Goal: Task Accomplishment & Management: Use online tool/utility

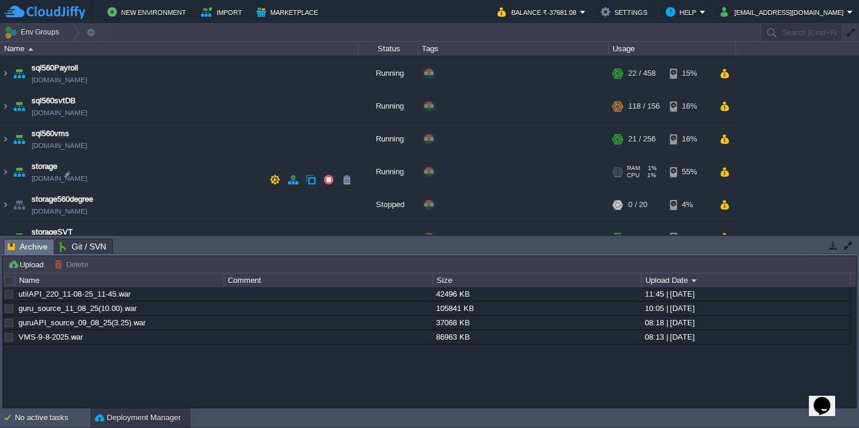
scroll to position [444, 0]
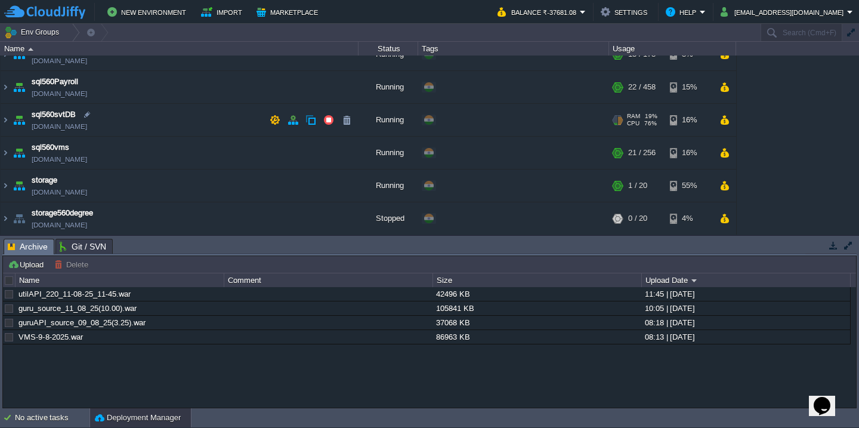
click at [148, 122] on td "sql560svtDB sql560svtdb.cloudjiffy.net" at bounding box center [180, 120] width 358 height 33
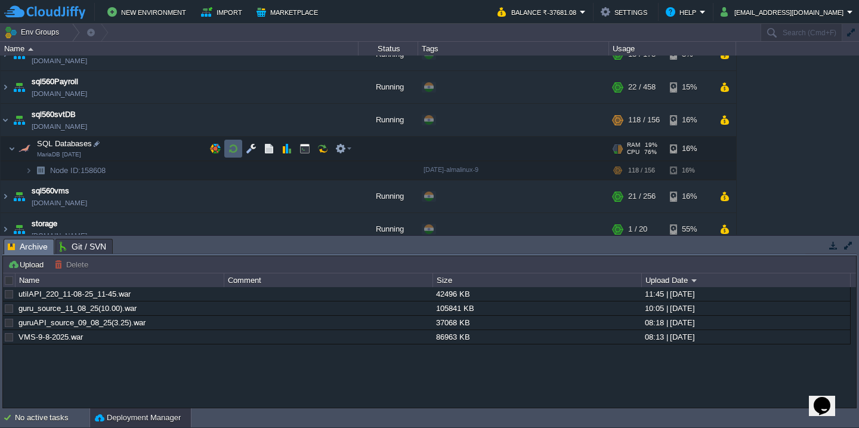
click at [234, 147] on button "button" at bounding box center [233, 148] width 11 height 11
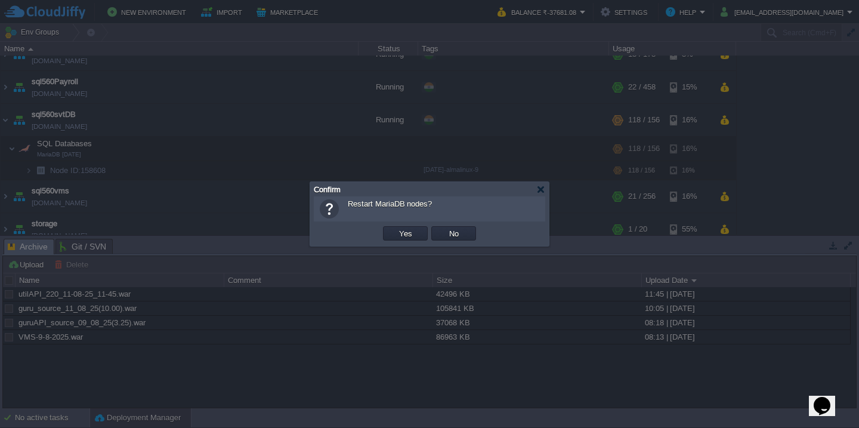
click at [396, 228] on button "Yes" at bounding box center [406, 233] width 20 height 11
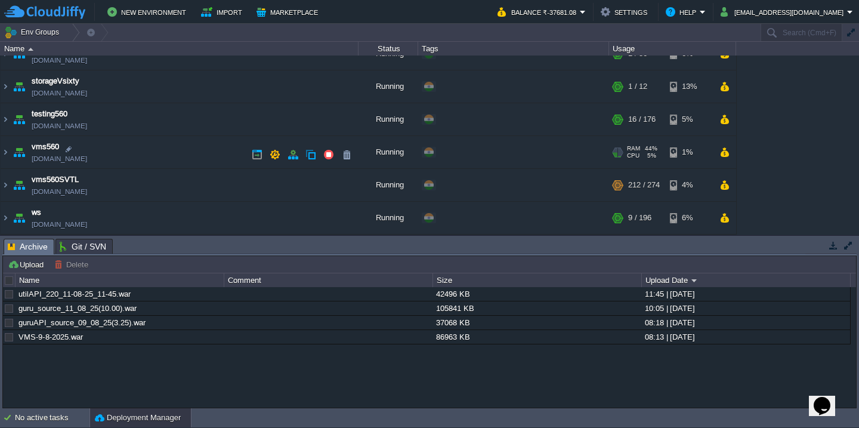
scroll to position [685, 0]
click at [178, 174] on td "vms560SVTL vms560svtl.cloudjiffy.net" at bounding box center [180, 185] width 358 height 33
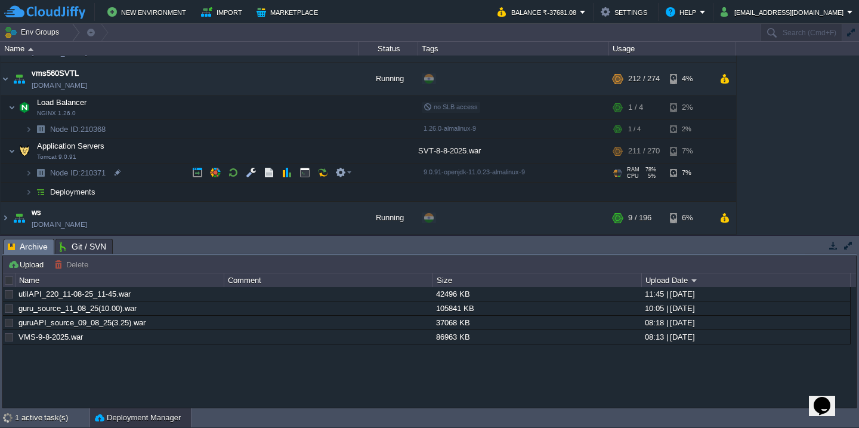
scroll to position [789, 0]
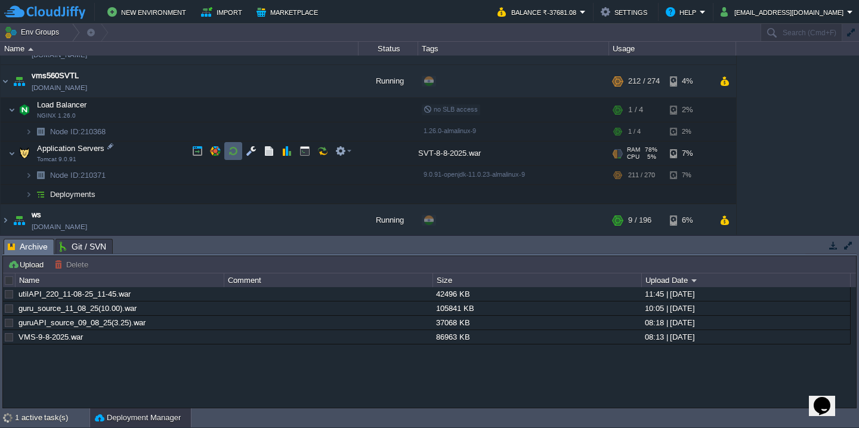
click at [229, 151] on button "button" at bounding box center [233, 151] width 11 height 11
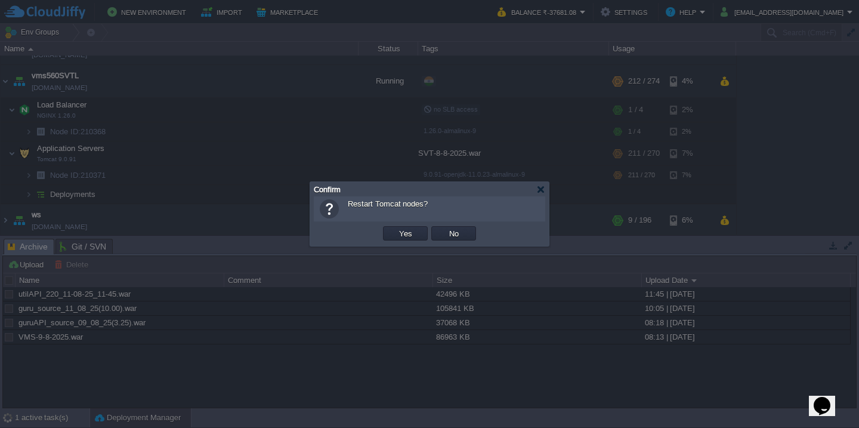
scroll to position [525, 0]
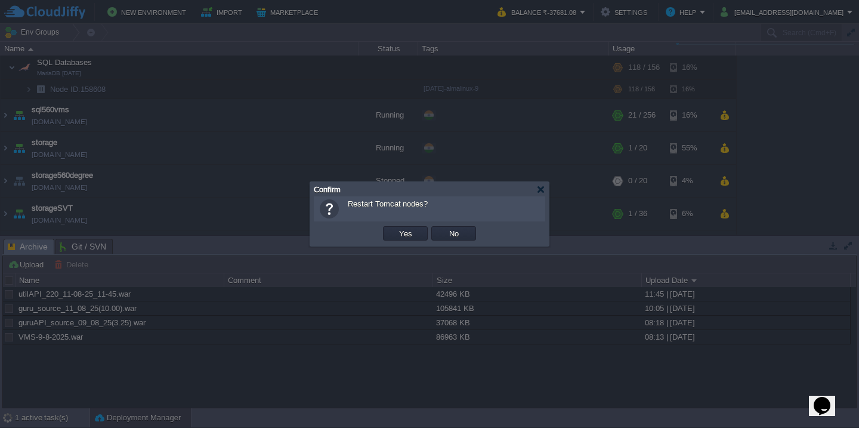
click at [396, 228] on button "Yes" at bounding box center [406, 233] width 20 height 11
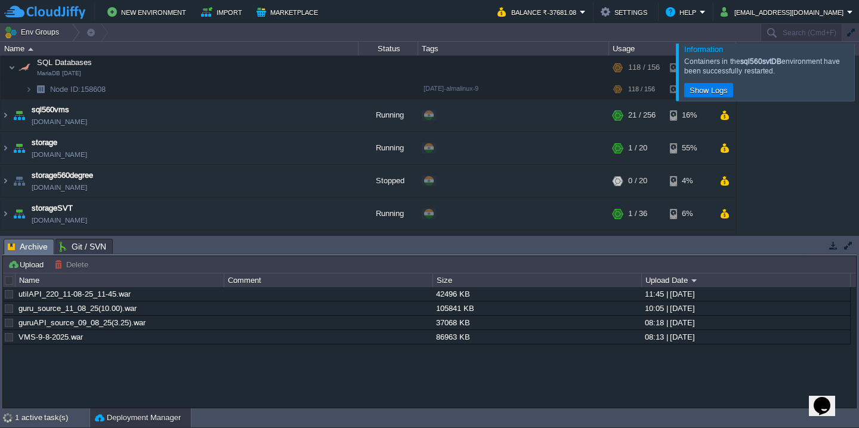
scroll to position [708, 0]
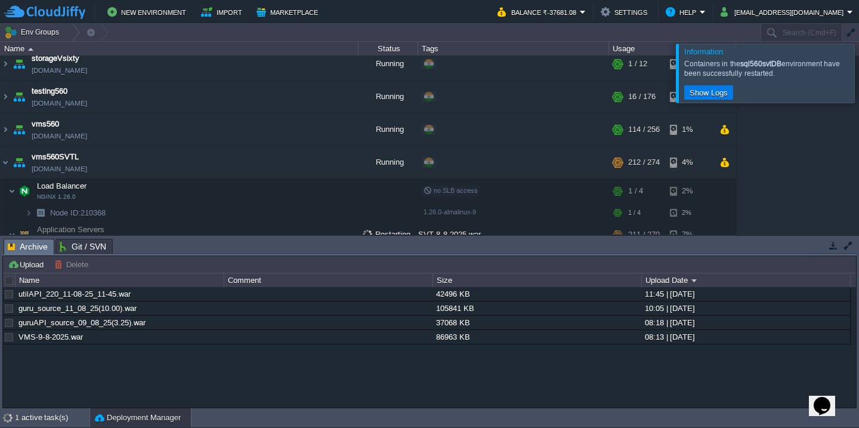
click at [859, 75] on div at bounding box center [874, 73] width 0 height 58
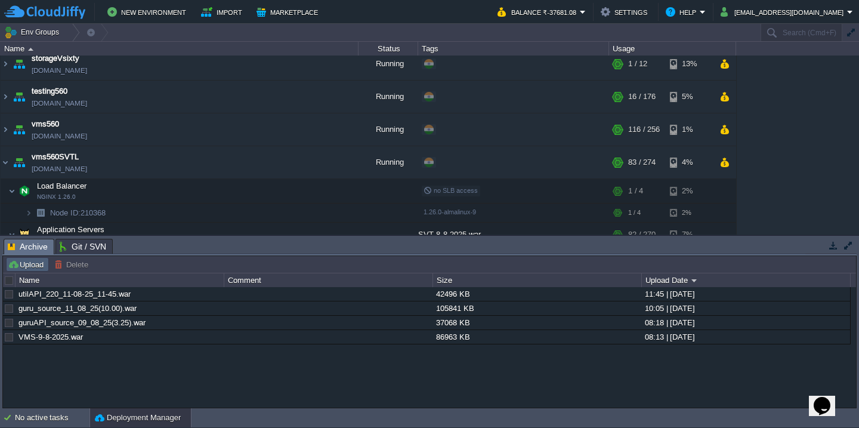
click at [16, 264] on button "Upload" at bounding box center [27, 264] width 39 height 11
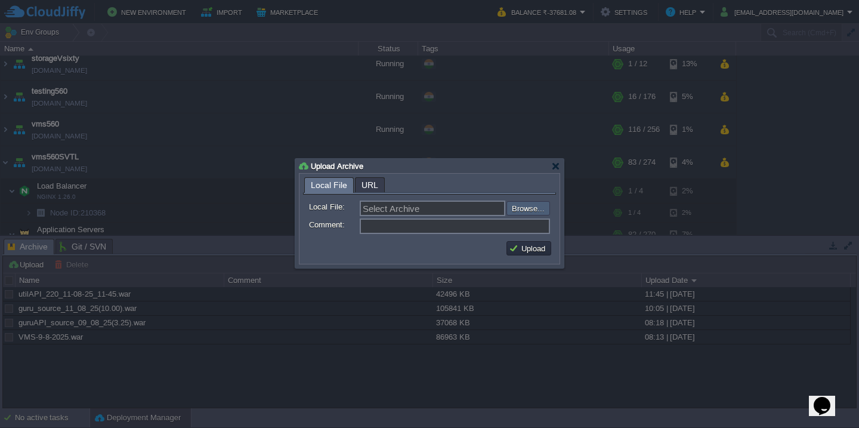
click at [513, 212] on input "file" at bounding box center [474, 208] width 151 height 14
type input "C:\fakepath\accounts_spring-74_11-08_2025_11-50-web.war"
type input "accounts_spring-74_11-08_2025_11-50-web.war"
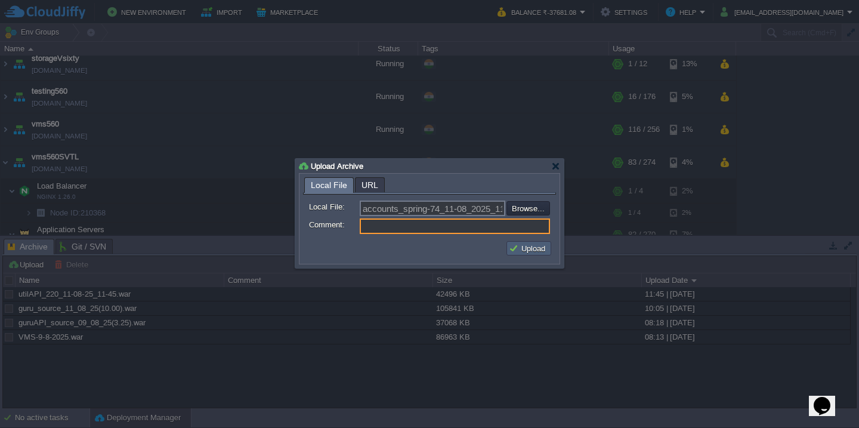
click at [529, 252] on button "Upload" at bounding box center [529, 248] width 40 height 11
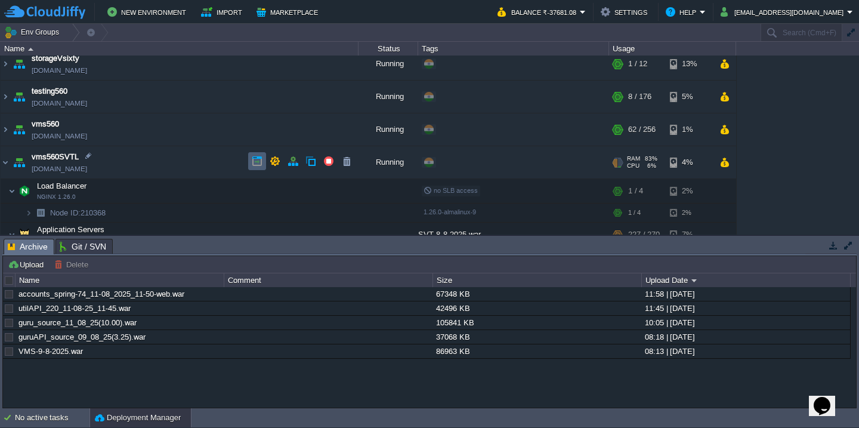
scroll to position [0, 0]
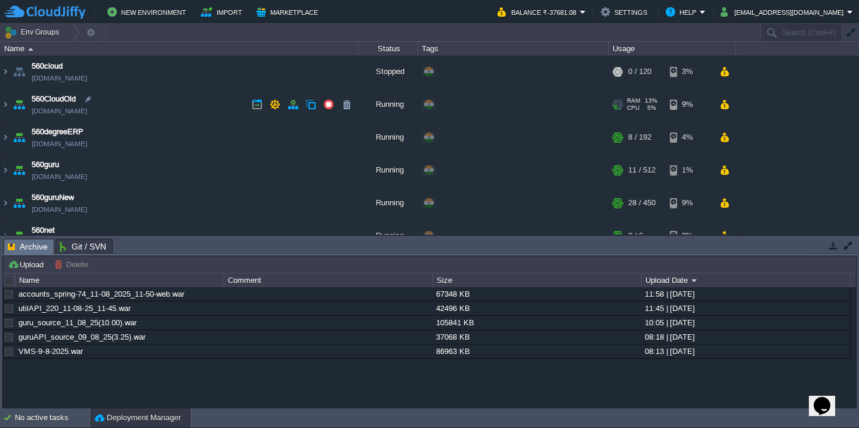
click at [169, 113] on td "560CloudOld 560cloudnew.cloudjiffy.net" at bounding box center [180, 104] width 358 height 33
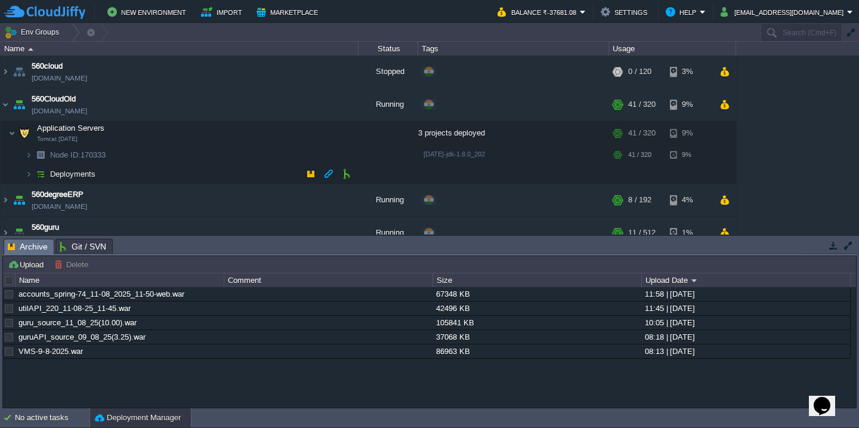
click at [192, 172] on td "Deployments" at bounding box center [180, 174] width 358 height 19
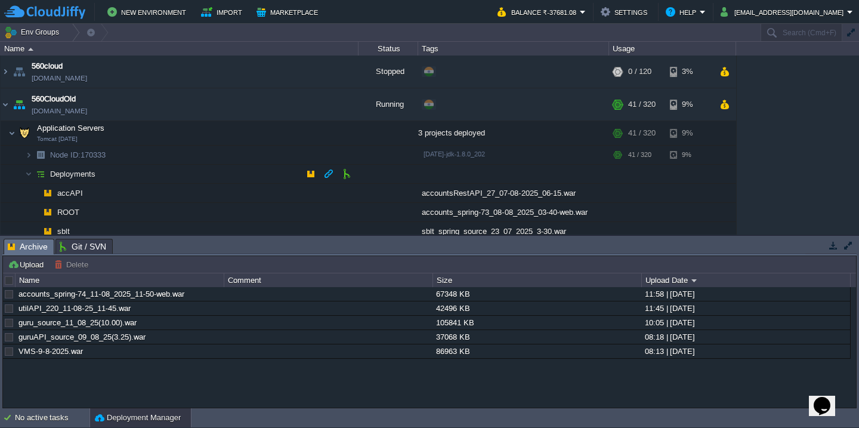
scroll to position [83, 0]
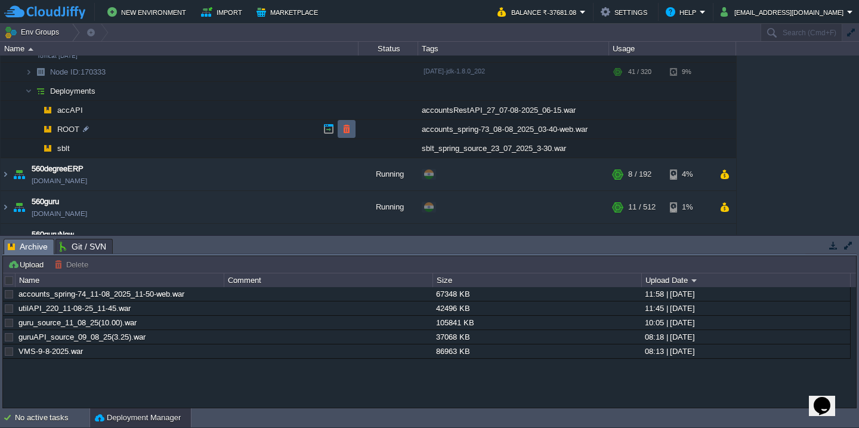
click at [340, 132] on td at bounding box center [347, 129] width 18 height 18
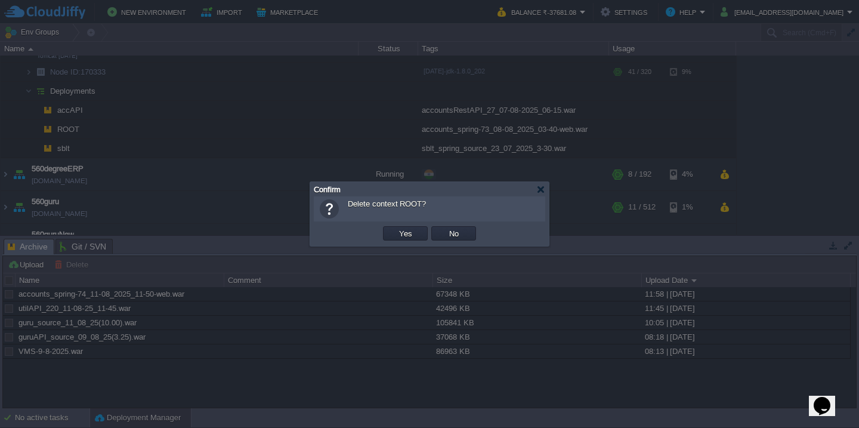
click at [396, 228] on button "Yes" at bounding box center [406, 233] width 20 height 11
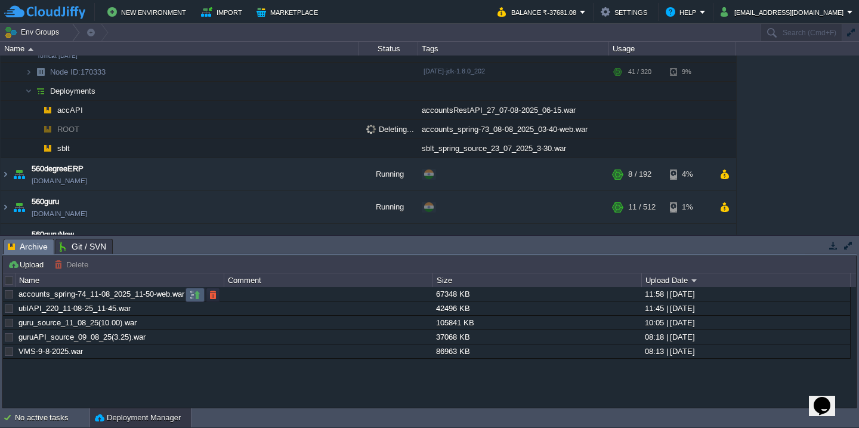
click at [188, 295] on td at bounding box center [195, 295] width 19 height 14
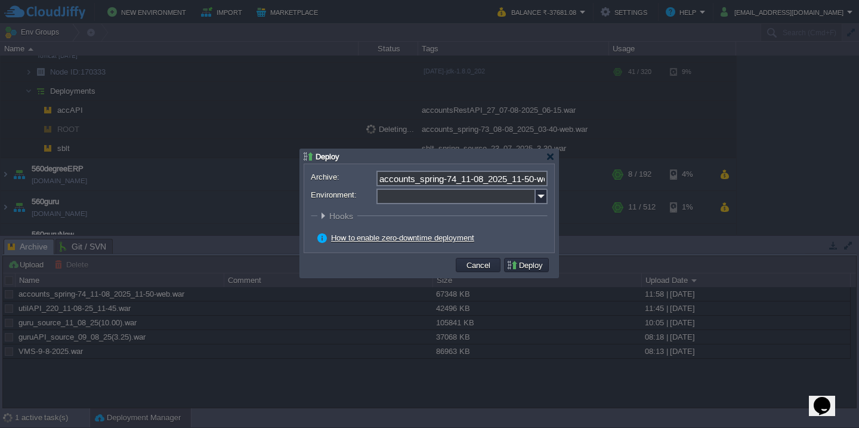
click at [426, 194] on input "Environment:" at bounding box center [456, 197] width 159 height 16
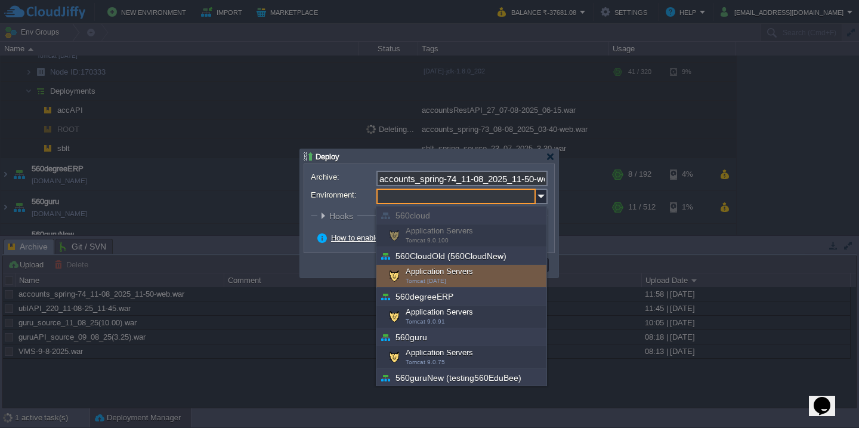
click at [448, 278] on div "Application Servers Tomcat 8.5.56" at bounding box center [462, 276] width 170 height 23
type input "Application Servers (560CloudOld (560CloudNew))"
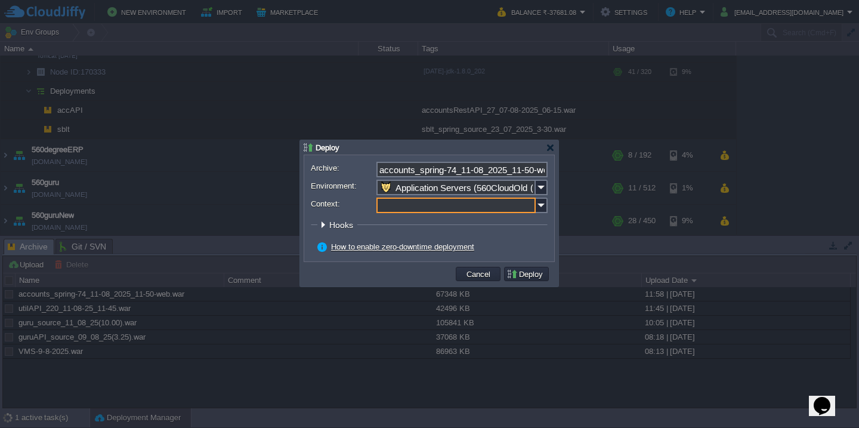
scroll to position [68, 0]
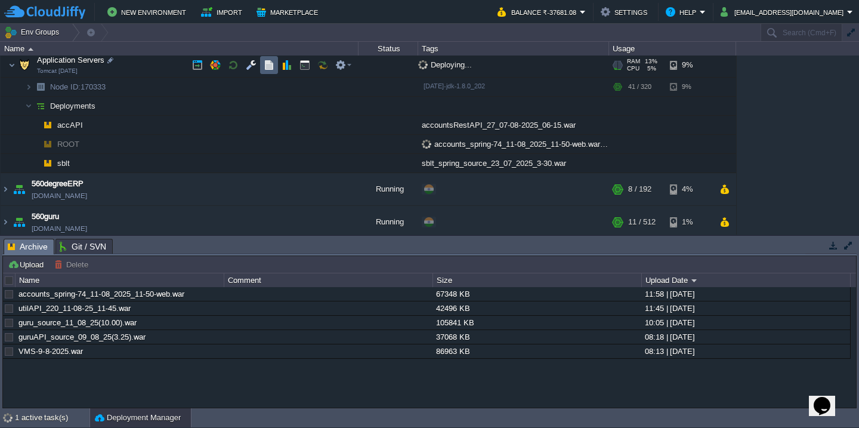
click at [267, 65] on button "button" at bounding box center [269, 65] width 11 height 11
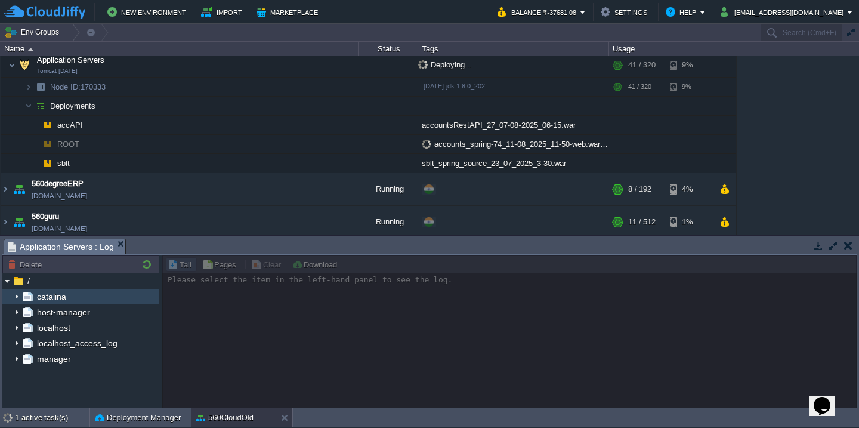
click at [18, 295] on img at bounding box center [17, 297] width 10 height 16
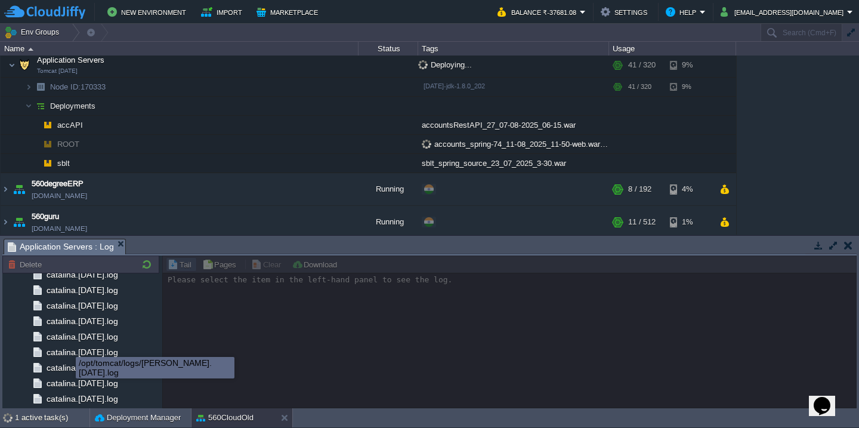
scroll to position [1464, 0]
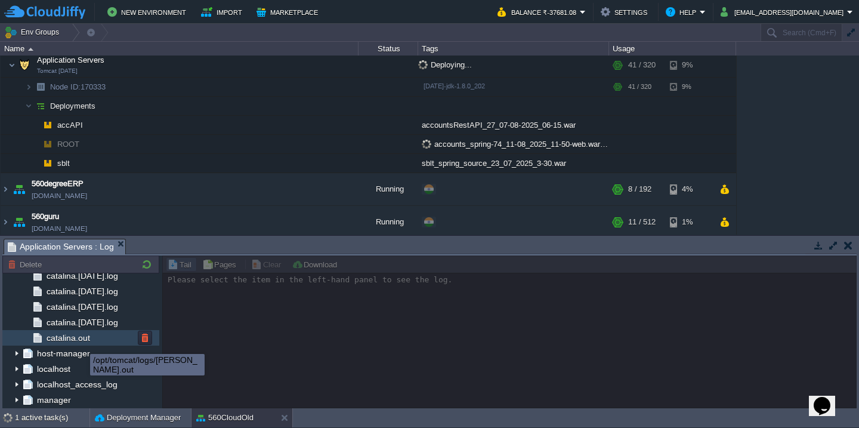
click at [87, 337] on span "catalina.out" at bounding box center [68, 337] width 48 height 11
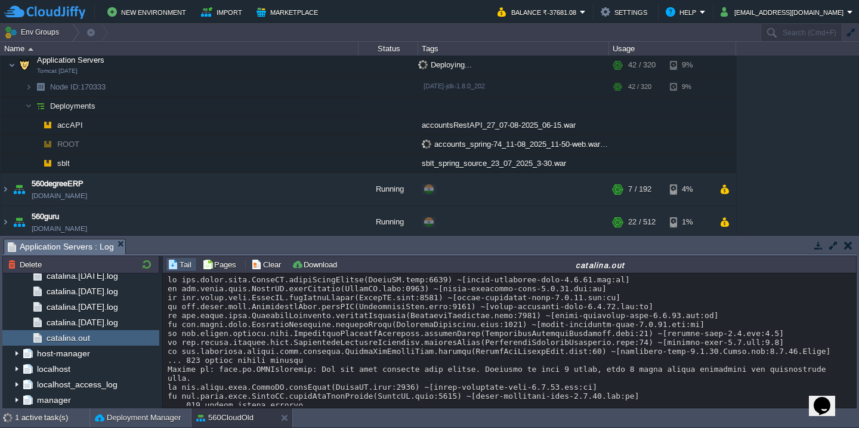
scroll to position [23617, 0]
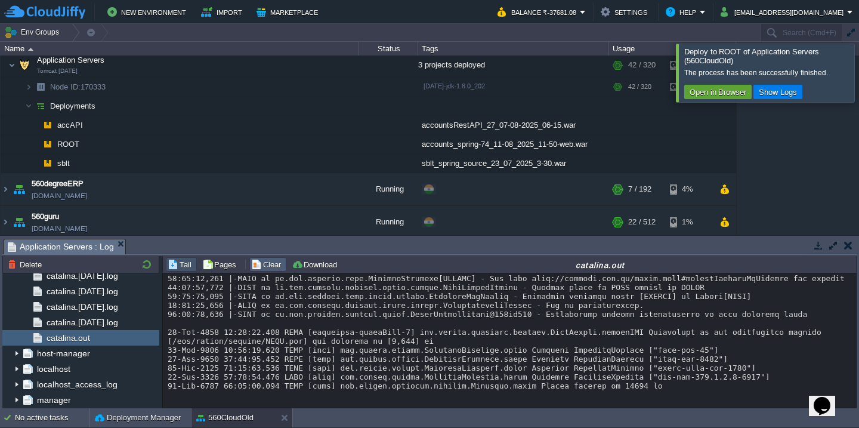
click at [269, 260] on button "Clear" at bounding box center [267, 264] width 33 height 11
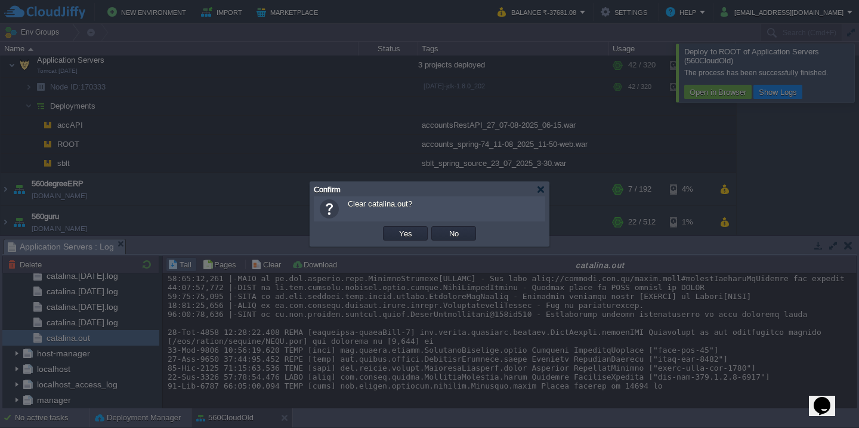
click at [396, 228] on button "Yes" at bounding box center [406, 233] width 20 height 11
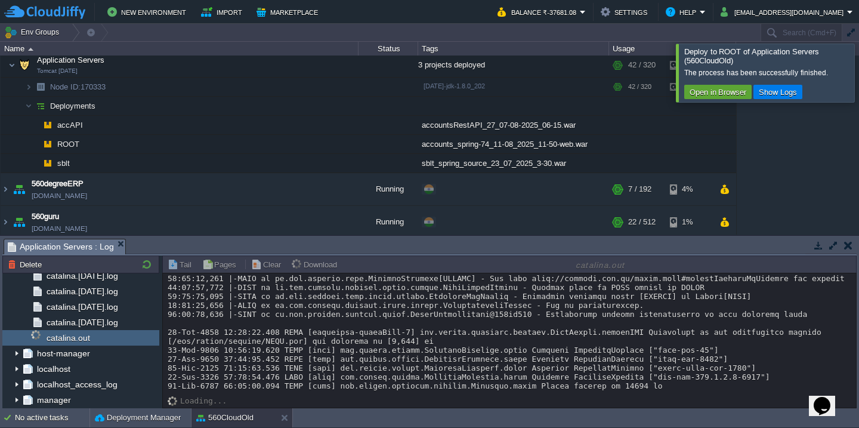
click at [859, 73] on div at bounding box center [874, 73] width 0 height 58
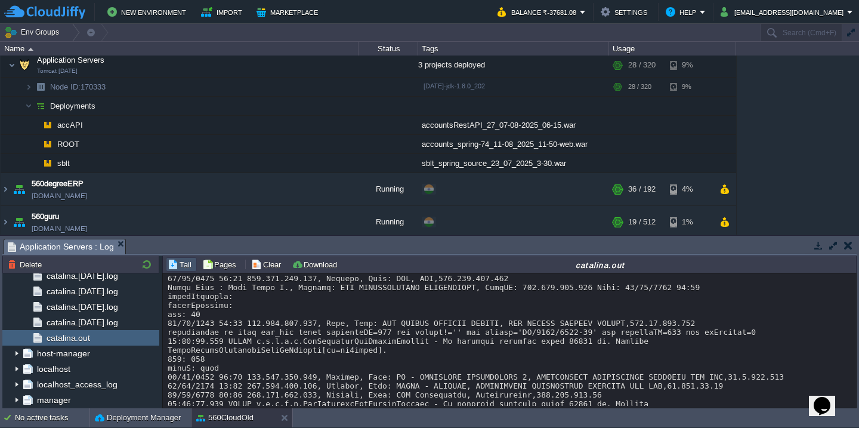
scroll to position [279, 0]
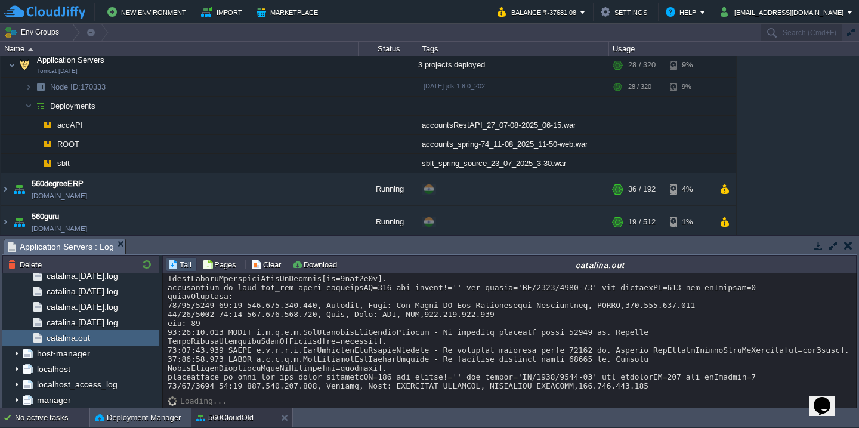
click at [43, 417] on div "No active tasks" at bounding box center [52, 417] width 75 height 19
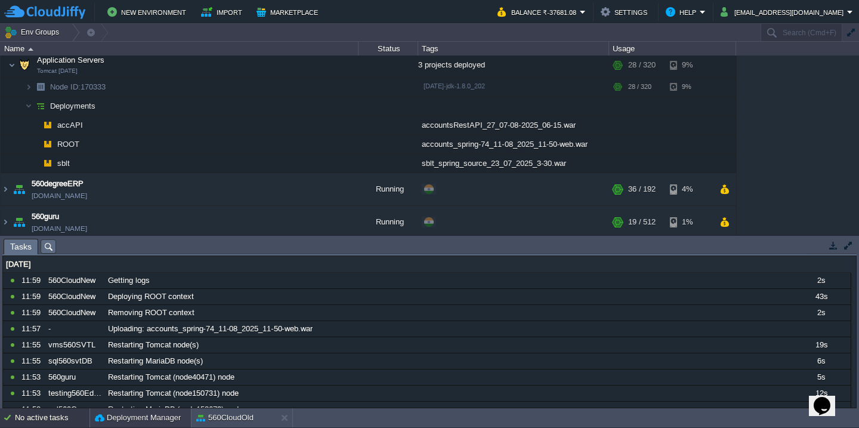
click at [127, 421] on button "Deployment Manager" at bounding box center [138, 418] width 86 height 12
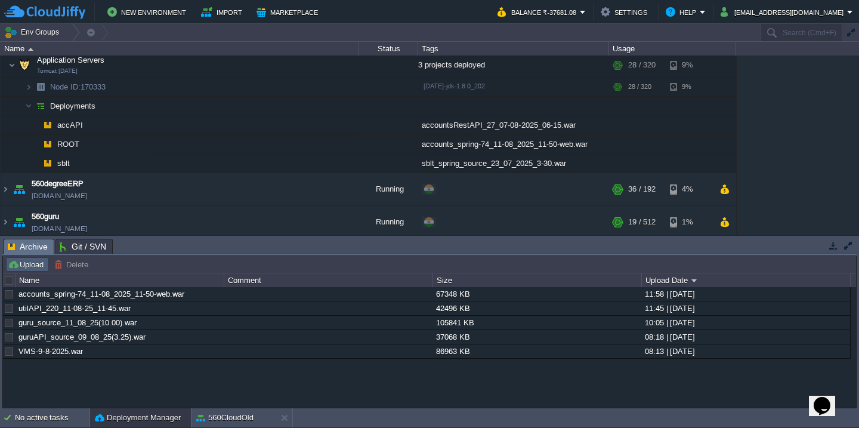
click at [36, 262] on button "Upload" at bounding box center [27, 264] width 39 height 11
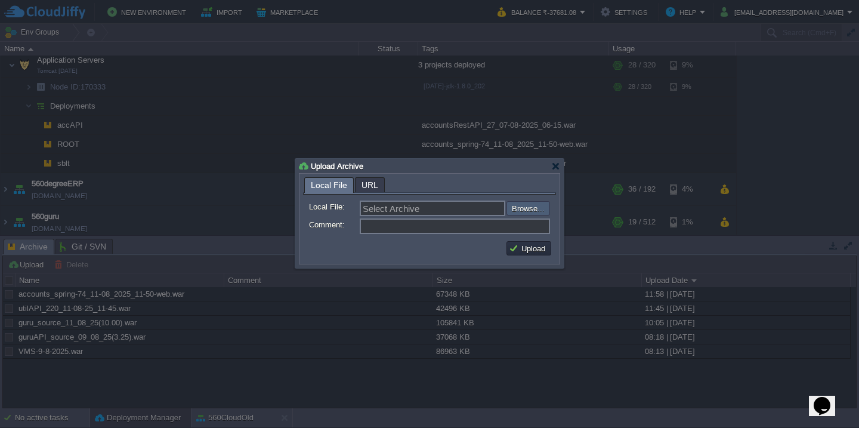
click at [519, 206] on input "file" at bounding box center [474, 208] width 151 height 14
type input "C:\fakepath\guruAPI_source_11_08_25(12.05).war"
type input "guruAPI_source_11_08_25(12.05).war"
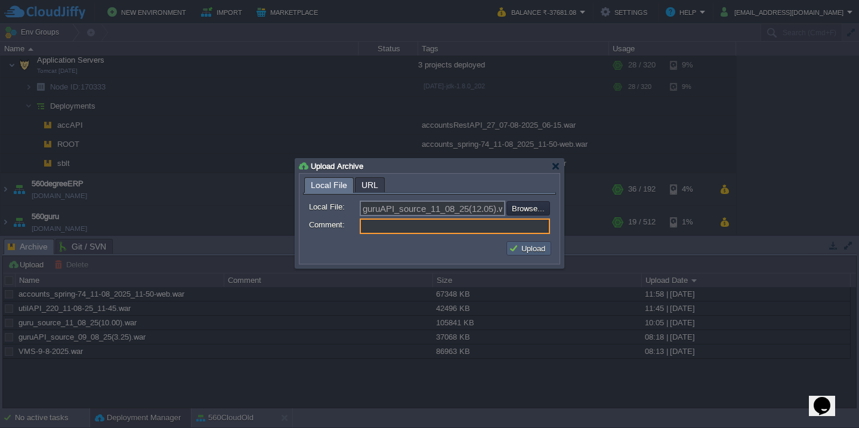
click at [523, 248] on button "Upload" at bounding box center [529, 248] width 40 height 11
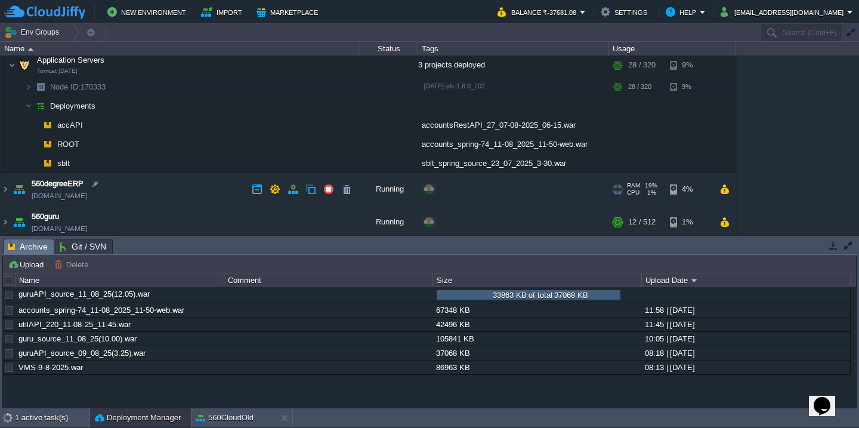
scroll to position [0, 0]
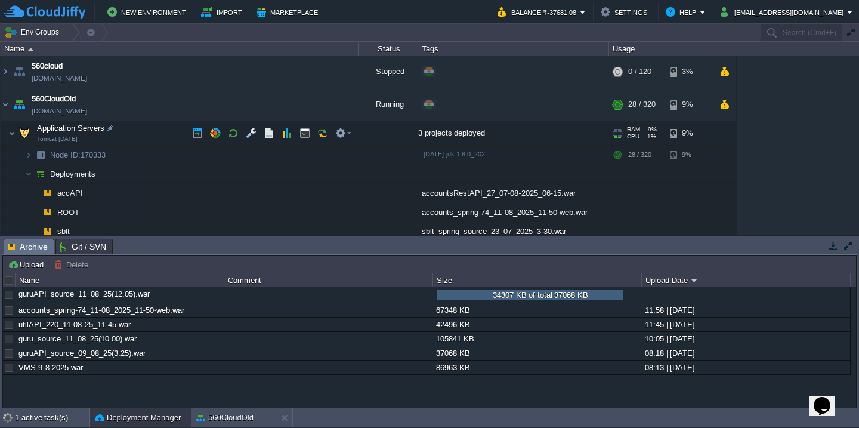
click at [154, 130] on td "Application Servers Tomcat 8.5.56" at bounding box center [180, 133] width 358 height 24
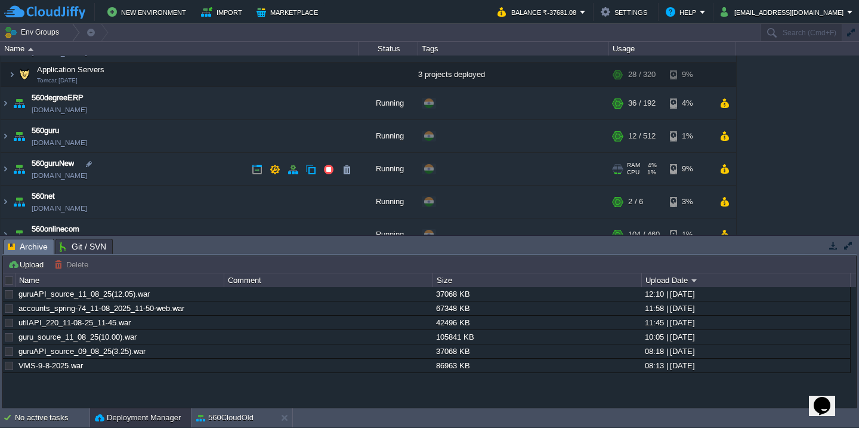
scroll to position [72, 0]
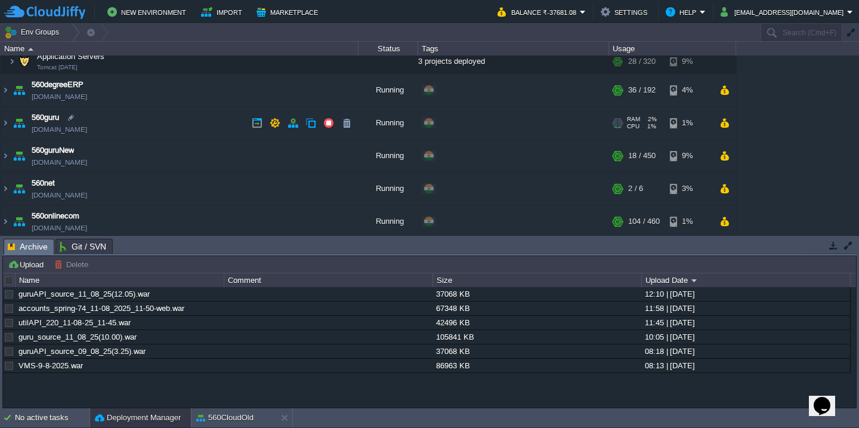
click at [155, 122] on td "560guru 560guru.cloudjiffy.net" at bounding box center [180, 123] width 358 height 33
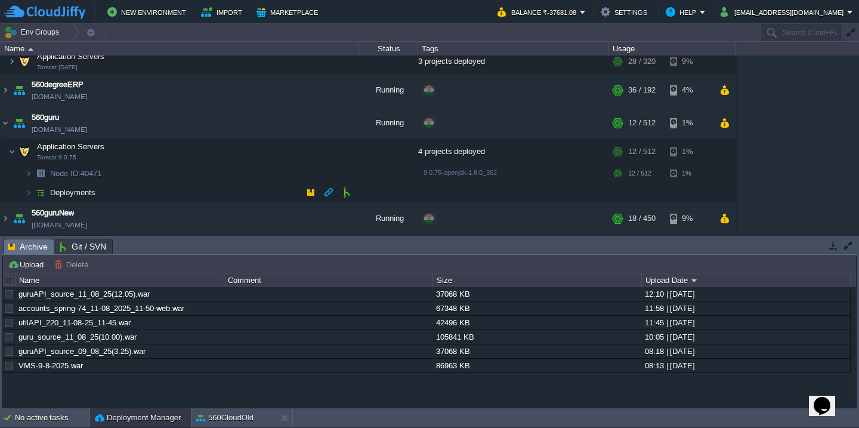
click at [144, 190] on td "Deployments" at bounding box center [180, 192] width 358 height 19
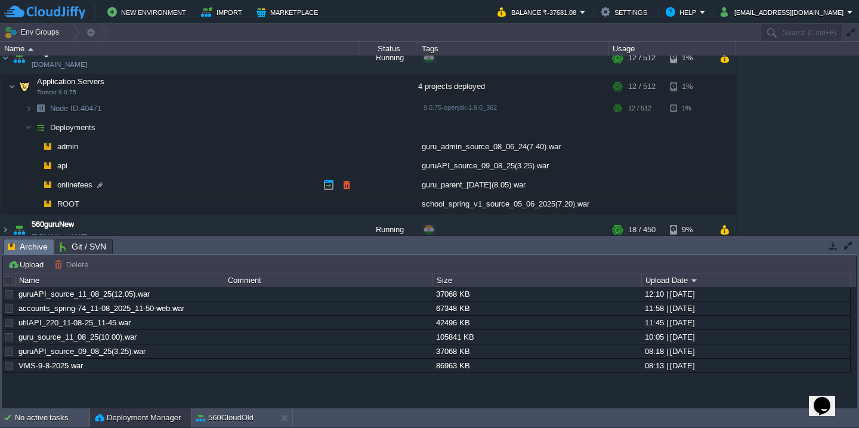
scroll to position [137, 0]
click at [351, 168] on button "button" at bounding box center [346, 165] width 11 height 11
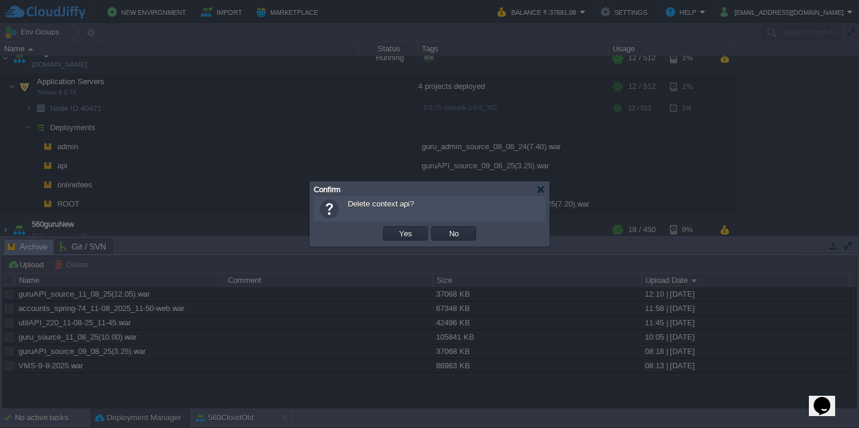
click at [396, 228] on button "Yes" at bounding box center [406, 233] width 20 height 11
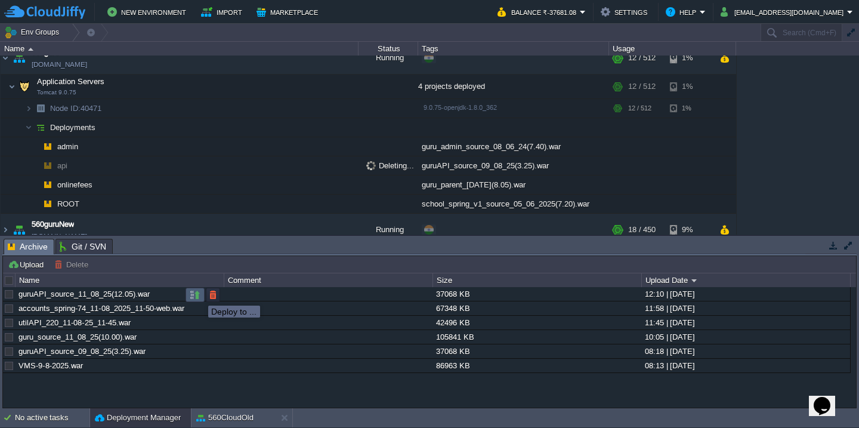
click at [199, 295] on button "button" at bounding box center [195, 294] width 11 height 11
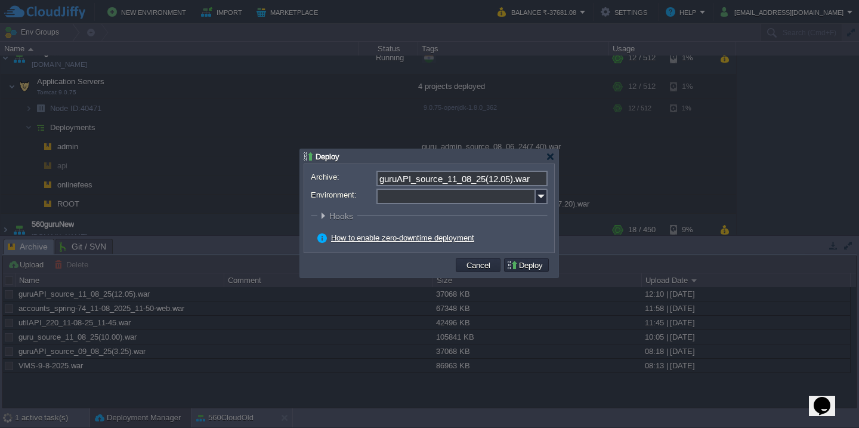
click at [426, 205] on form "Archive: guruAPI_source_11_08_25(12.05).war Environment: : ROOT Hooks Pre Build…" at bounding box center [429, 208] width 237 height 75
click at [431, 202] on input "Environment:" at bounding box center [456, 197] width 159 height 16
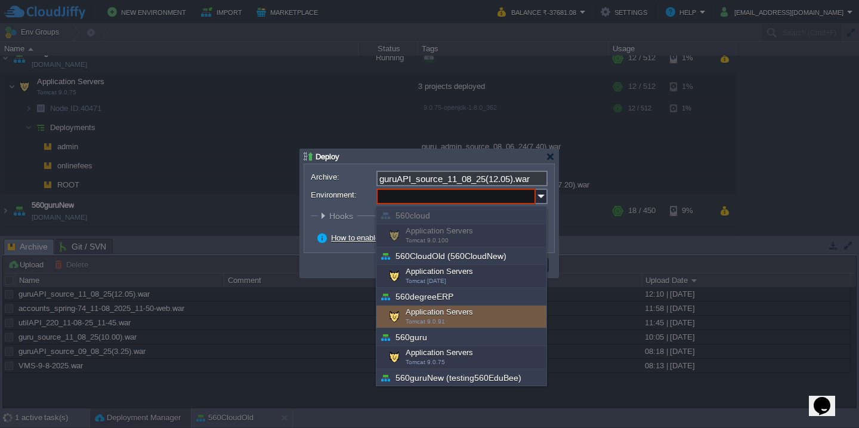
scroll to position [51, 0]
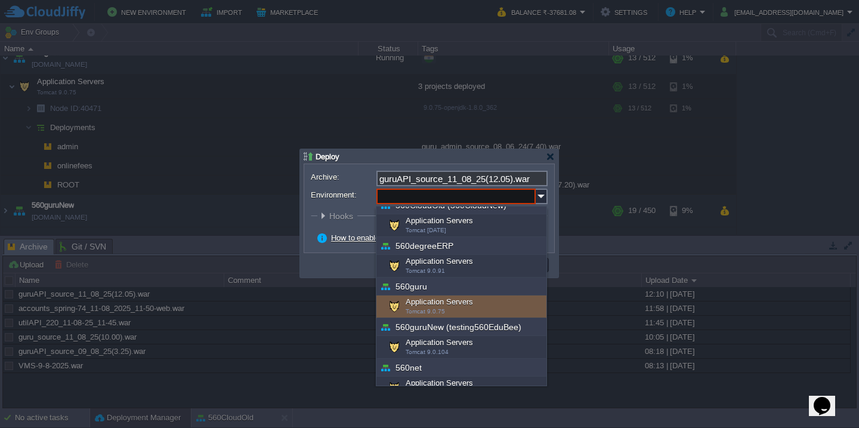
click at [434, 304] on div "Application Servers Tomcat 9.0.75" at bounding box center [462, 306] width 170 height 23
type input "Application Servers (560guru)"
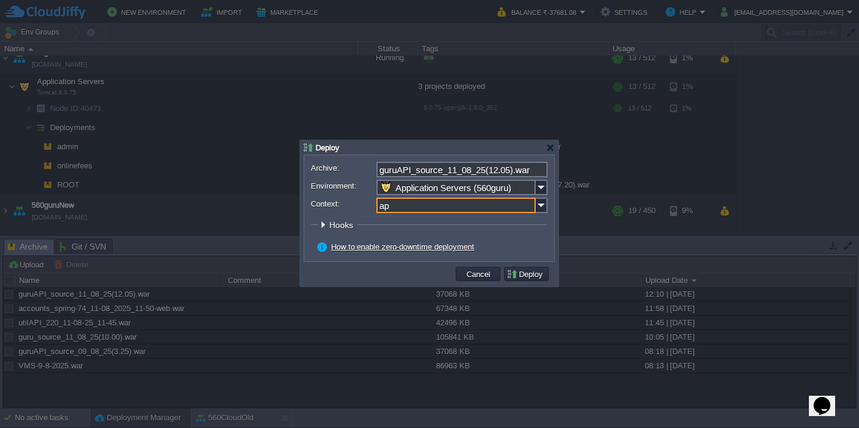
type input "api"
